Goal: Use online tool/utility: Use online tool/utility

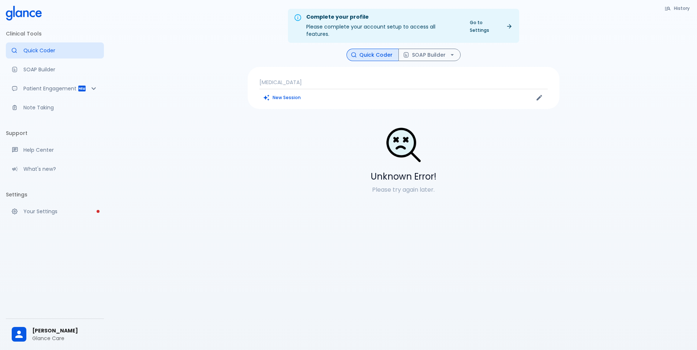
click at [341, 71] on div "[MEDICAL_DATA] New Session" at bounding box center [404, 88] width 312 height 42
click at [340, 79] on p "[MEDICAL_DATA]" at bounding box center [403, 82] width 288 height 7
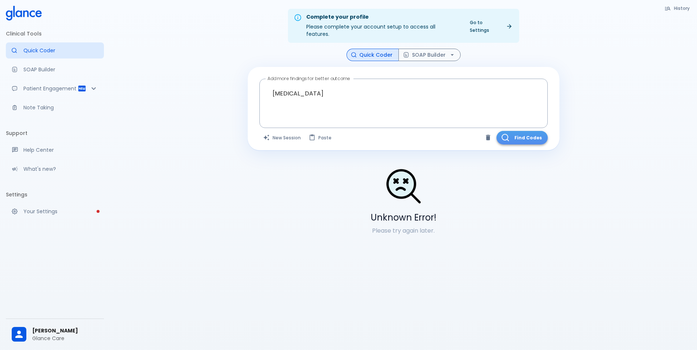
click at [519, 133] on button "Find Codes" at bounding box center [521, 138] width 51 height 14
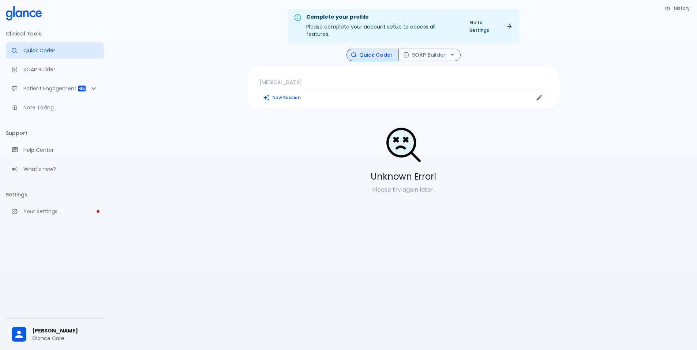
click at [342, 79] on p "[MEDICAL_DATA]" at bounding box center [403, 82] width 288 height 7
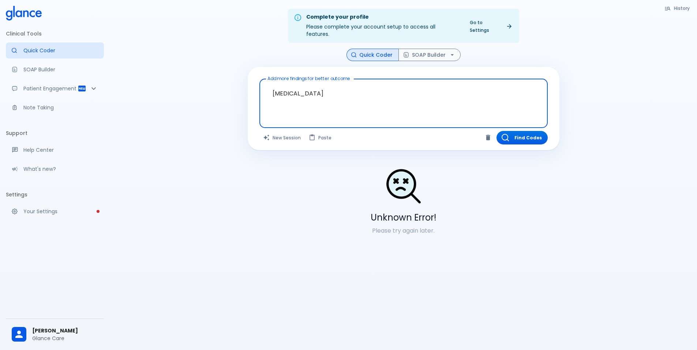
click at [368, 86] on textarea "[MEDICAL_DATA]" at bounding box center [403, 97] width 278 height 31
type textarea "[MEDICAL_DATA]"
click at [541, 131] on button "Find Codes" at bounding box center [521, 138] width 51 height 14
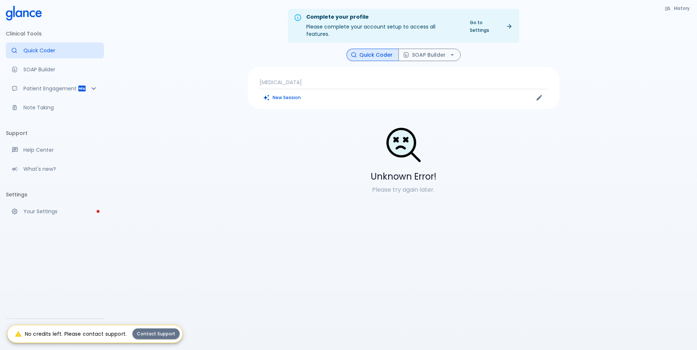
click at [63, 327] on span "[PERSON_NAME]" at bounding box center [65, 331] width 66 height 8
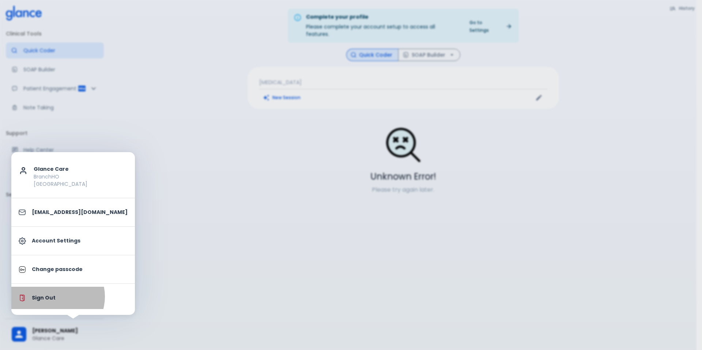
click at [57, 297] on p "Sign Out" at bounding box center [80, 298] width 96 height 8
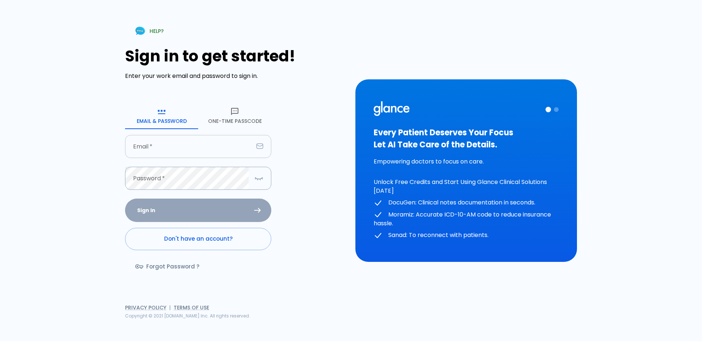
click at [235, 142] on input "text" at bounding box center [189, 146] width 128 height 23
click at [235, 122] on button "One-Time Passcode" at bounding box center [234, 116] width 73 height 26
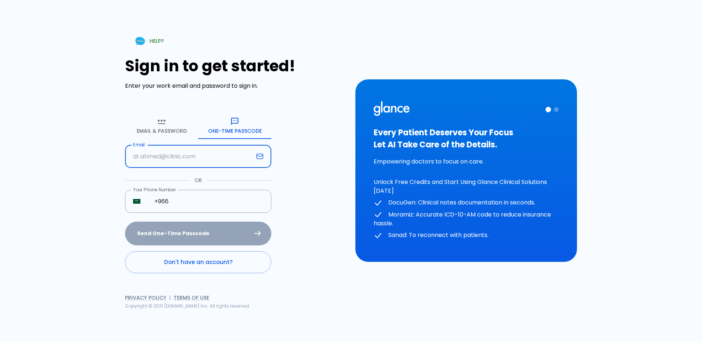
click at [219, 156] on input "text" at bounding box center [189, 156] width 128 height 23
type input "[EMAIL_ADDRESS][DOMAIN_NAME]"
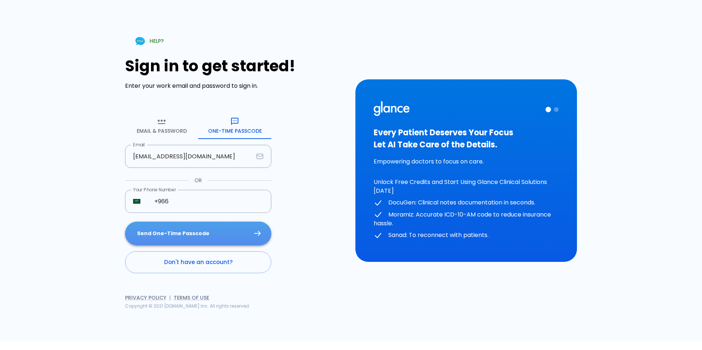
click at [215, 227] on button "Send One-Time Passcode" at bounding box center [198, 234] width 146 height 24
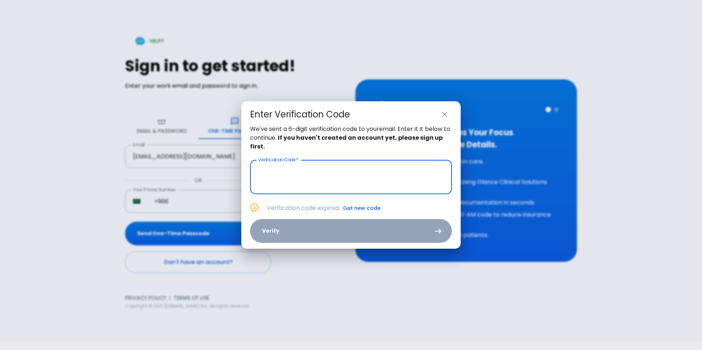
paste input "text"
click at [345, 179] on input "text" at bounding box center [351, 177] width 202 height 34
click at [341, 178] on input "text" at bounding box center [351, 177] width 202 height 34
paste input "2 2 9 1 6 6"
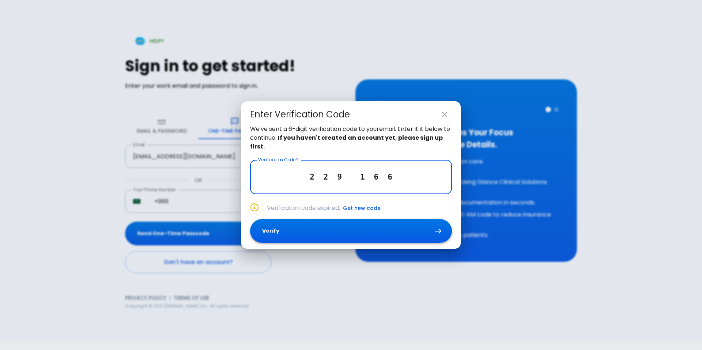
type input "2 2 9 1 6 6"
click at [342, 226] on button "Verify" at bounding box center [351, 231] width 202 height 24
